Goal: Task Accomplishment & Management: Manage account settings

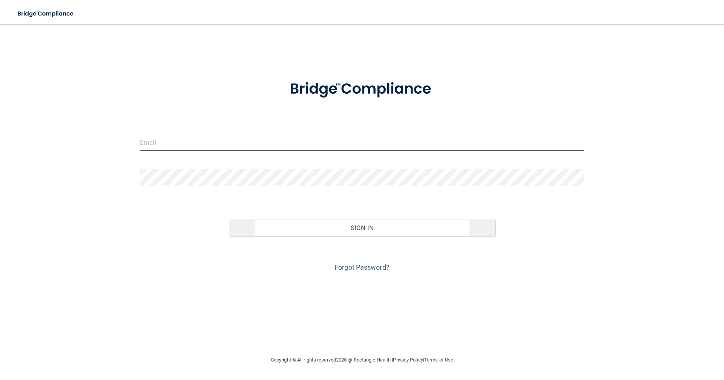
type input "[EMAIL_ADDRESS][DOMAIN_NAME]"
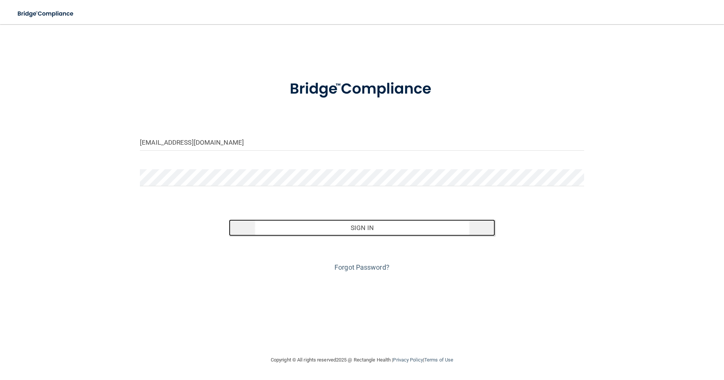
click at [346, 223] on button "Sign In" at bounding box center [362, 227] width 267 height 17
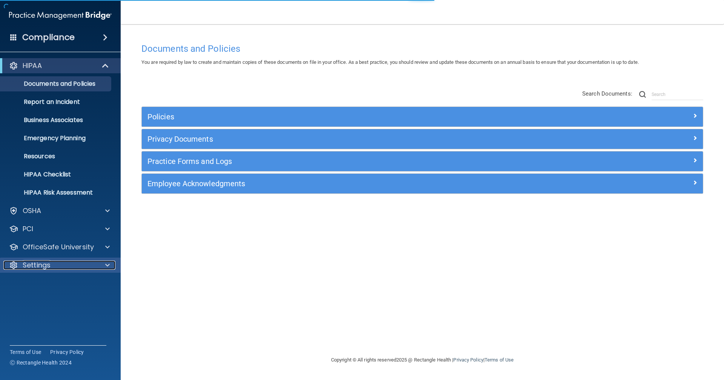
click at [8, 261] on div "Settings" at bounding box center [50, 264] width 94 height 9
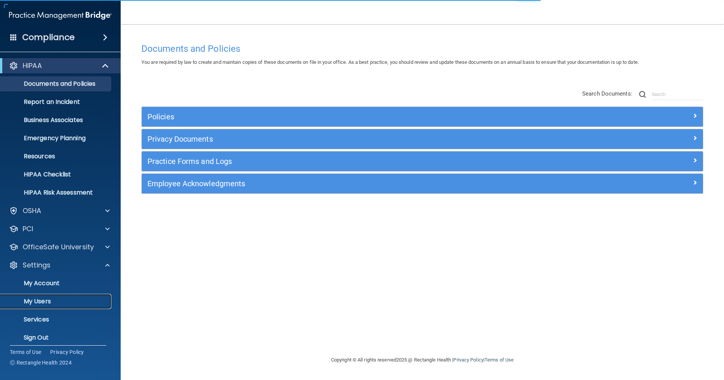
click at [37, 297] on p "My Users" at bounding box center [56, 301] width 103 height 8
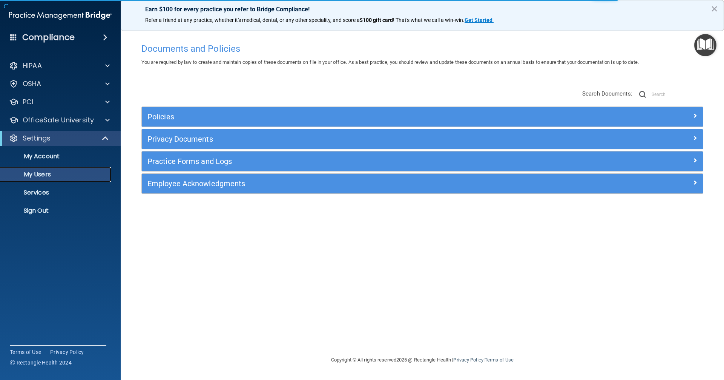
select select "20"
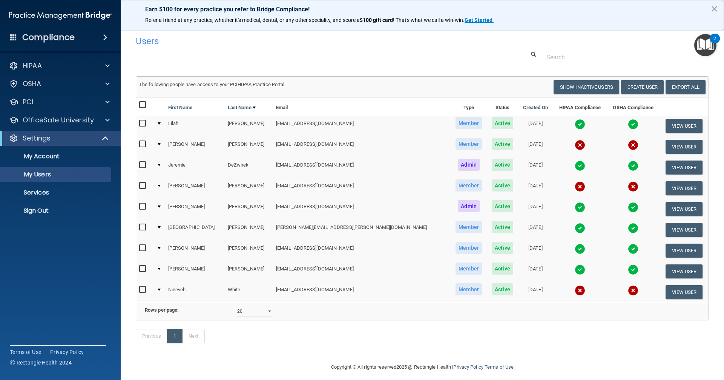
click at [251, 12] on p "Earn $100 for every practice you refer to Bridge Compliance!" at bounding box center [422, 9] width 555 height 7
